Goal: Book appointment/travel/reservation

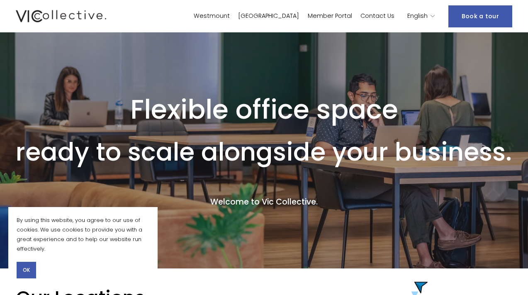
scroll to position [208, 0]
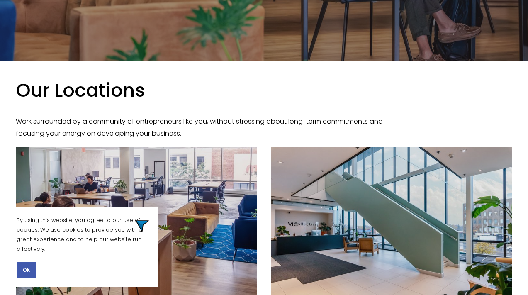
click at [136, 220] on p "By using this website, you agree to our use of cookies. We use cookies to provi…" at bounding box center [83, 234] width 133 height 38
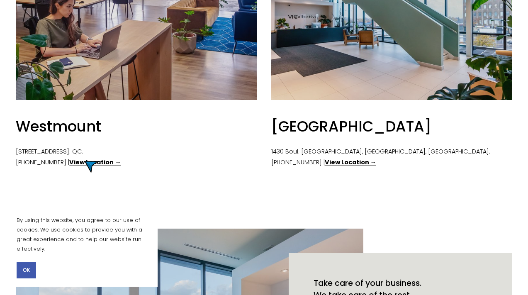
click at [85, 161] on strong "View Location →" at bounding box center [94, 162] width 51 height 8
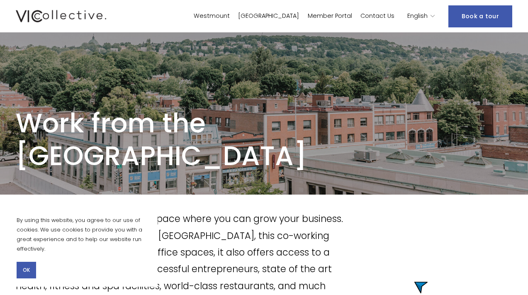
scroll to position [208, 0]
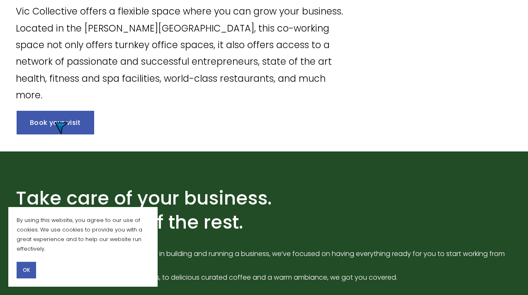
click at [55, 122] on link "Book your visit" at bounding box center [56, 123] width 78 height 24
